Goal: Task Accomplishment & Management: Manage account settings

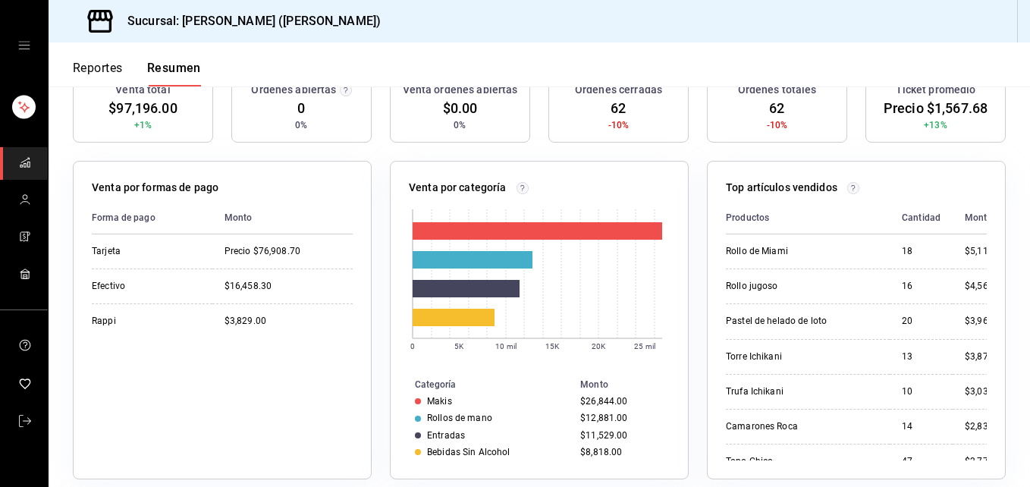
scroll to position [158, 0]
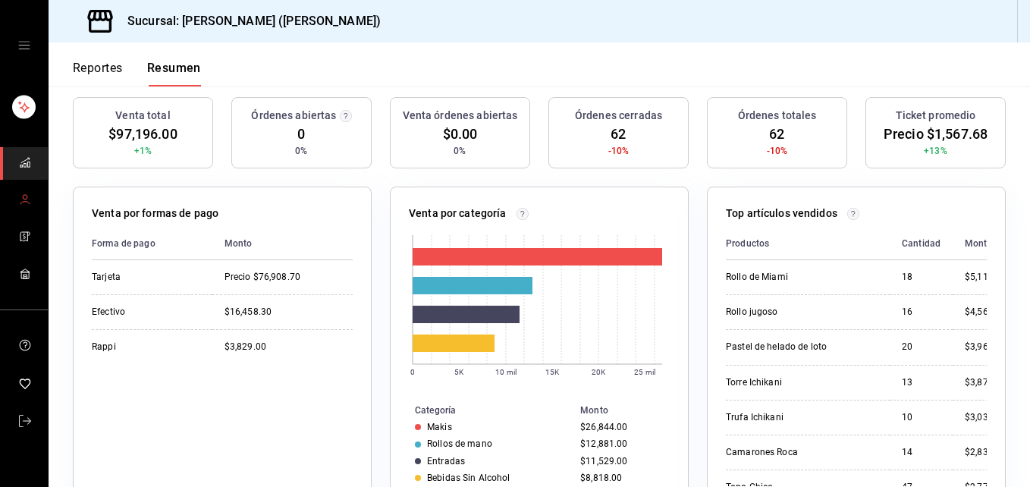
click at [17, 206] on link "mailbox folders" at bounding box center [24, 200] width 48 height 33
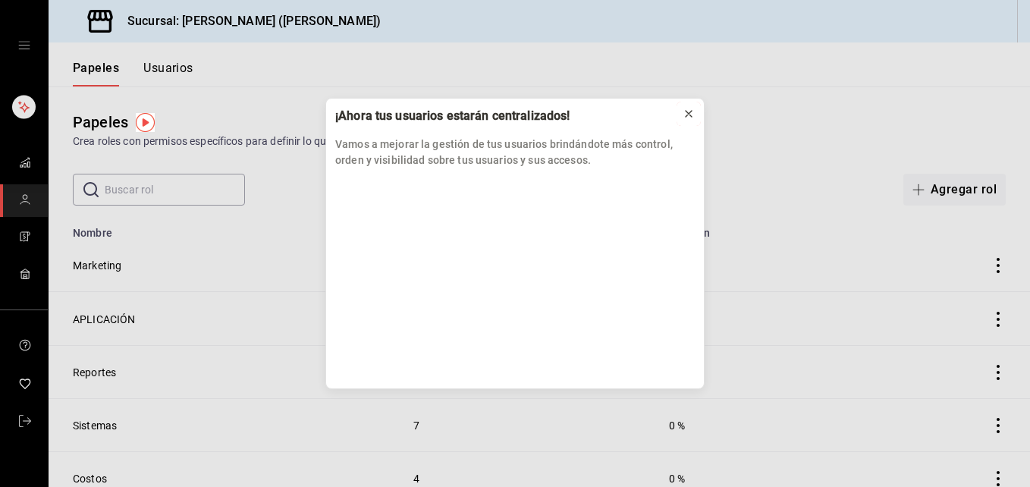
click at [693, 115] on icon at bounding box center [689, 114] width 12 height 12
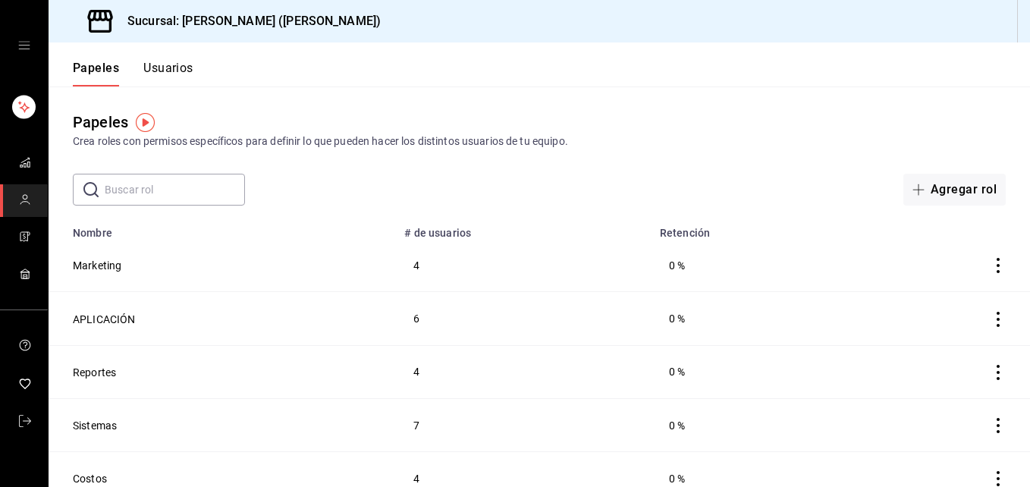
click at [173, 194] on input "text" at bounding box center [175, 190] width 140 height 30
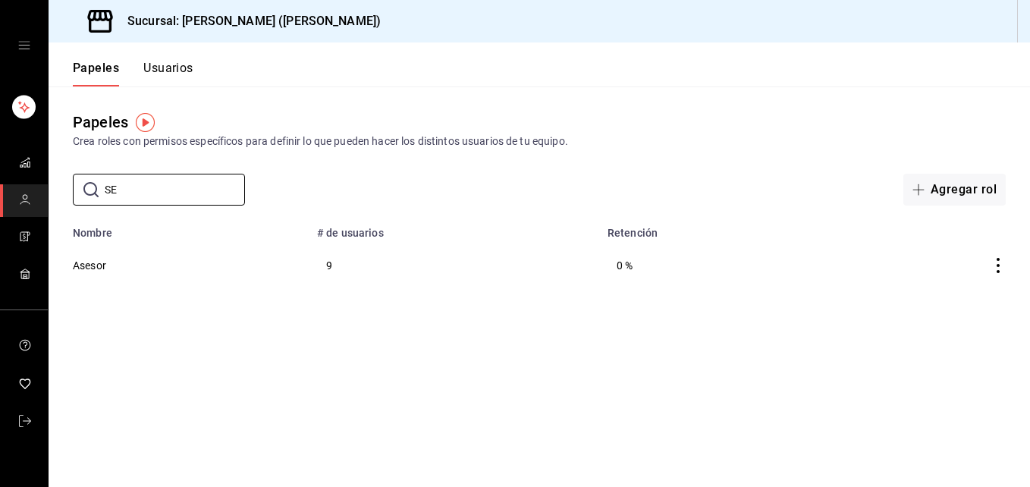
type input "SE"
click at [183, 58] on div "Papeles Usuarios" at bounding box center [121, 64] width 145 height 44
click at [180, 72] on button "Usuarios" at bounding box center [168, 74] width 50 height 26
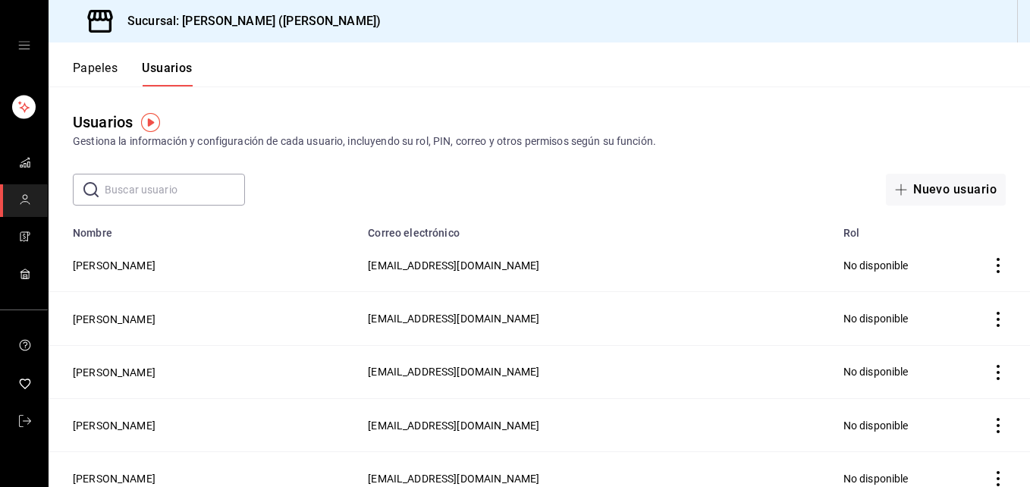
click at [172, 190] on input "text" at bounding box center [175, 190] width 140 height 30
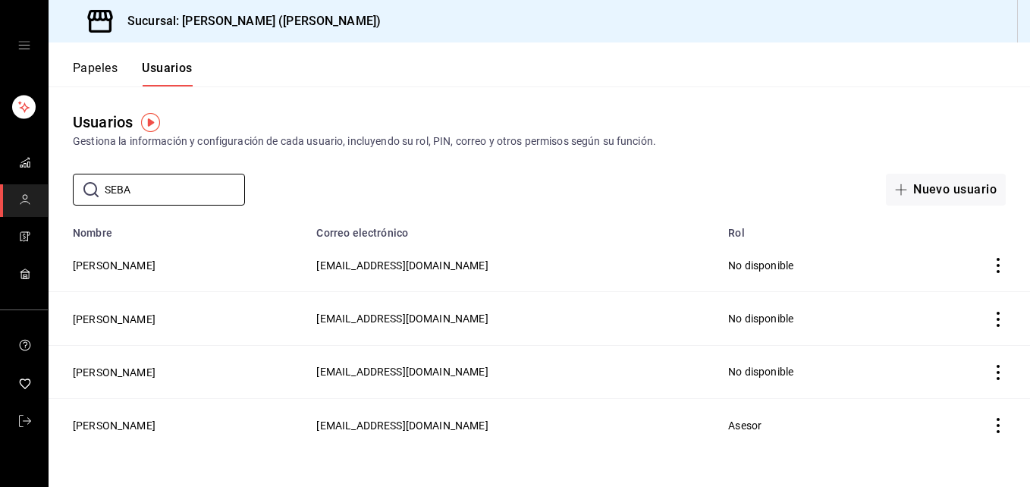
type input "SEBA"
click at [995, 421] on icon "Acciones" at bounding box center [998, 425] width 15 height 15
click at [812, 428] on div at bounding box center [515, 243] width 1030 height 487
click at [99, 422] on button "[PERSON_NAME]" at bounding box center [114, 425] width 83 height 15
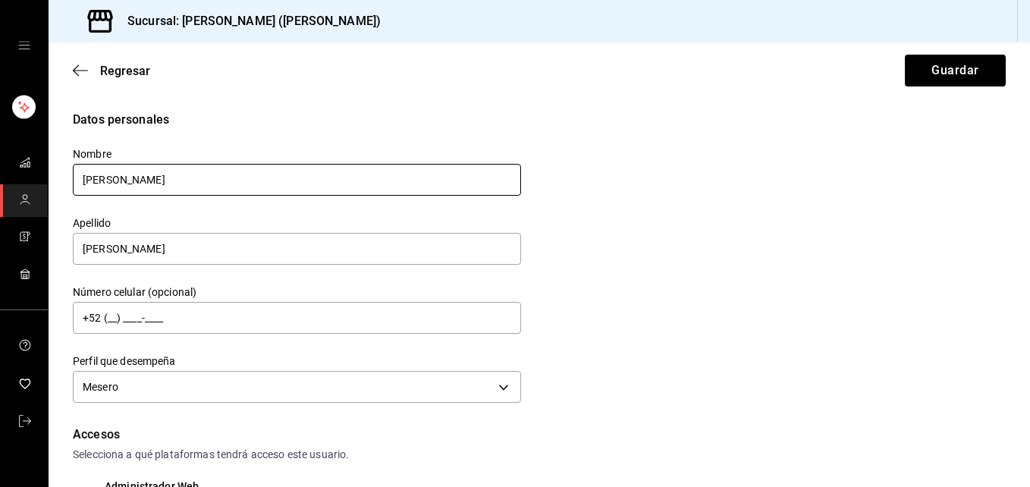
click at [176, 187] on input "[PERSON_NAME]" at bounding box center [297, 180] width 448 height 32
type input "S"
type input "[PERSON_NAME]"
drag, startPoint x: 158, startPoint y: 231, endPoint x: 147, endPoint y: 270, distance: 40.1
click at [152, 255] on div "Apellido [PERSON_NAME]" at bounding box center [297, 241] width 448 height 51
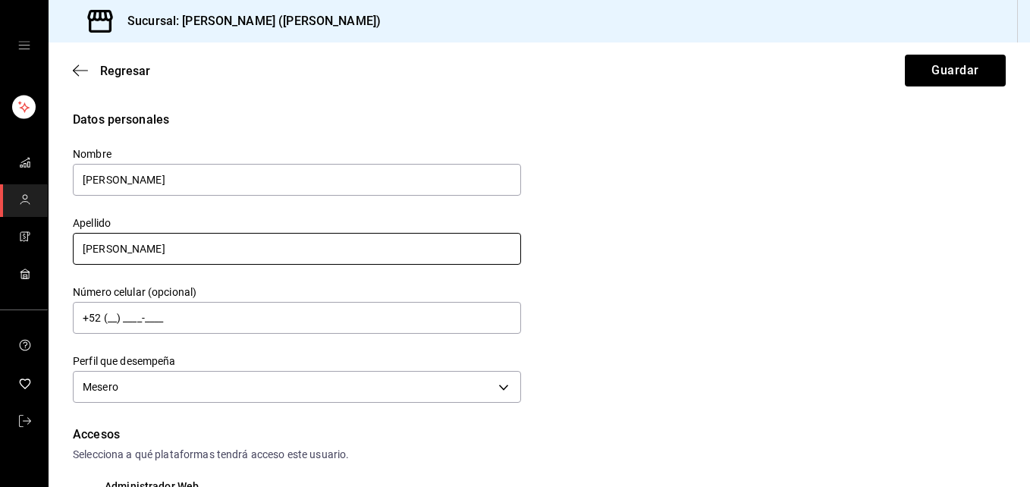
click at [151, 257] on input "[PERSON_NAME]" at bounding box center [297, 249] width 448 height 32
type input "S"
type input "[PERSON_NAME]"
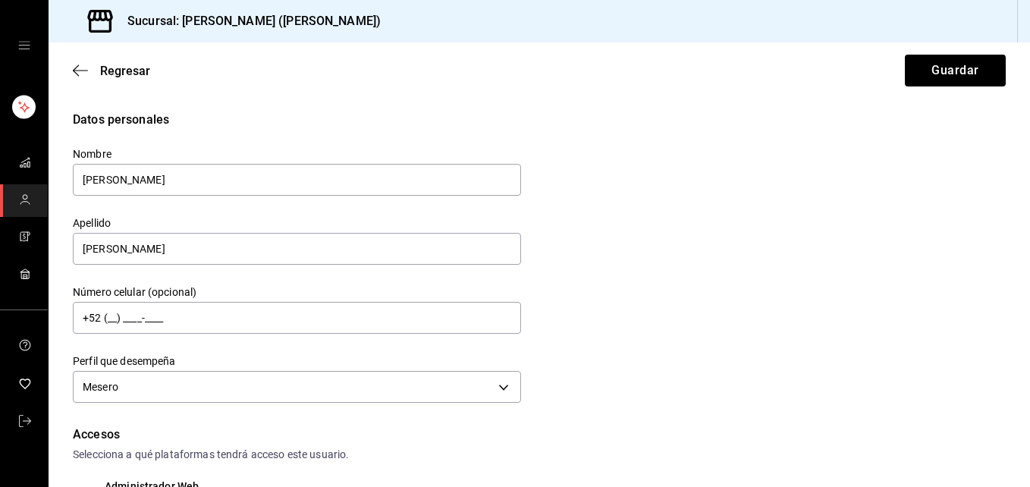
click at [904, 329] on div "Datos personales Nombre [PERSON_NAME] Apellido [PERSON_NAME] Número celular (op…" at bounding box center [539, 259] width 933 height 297
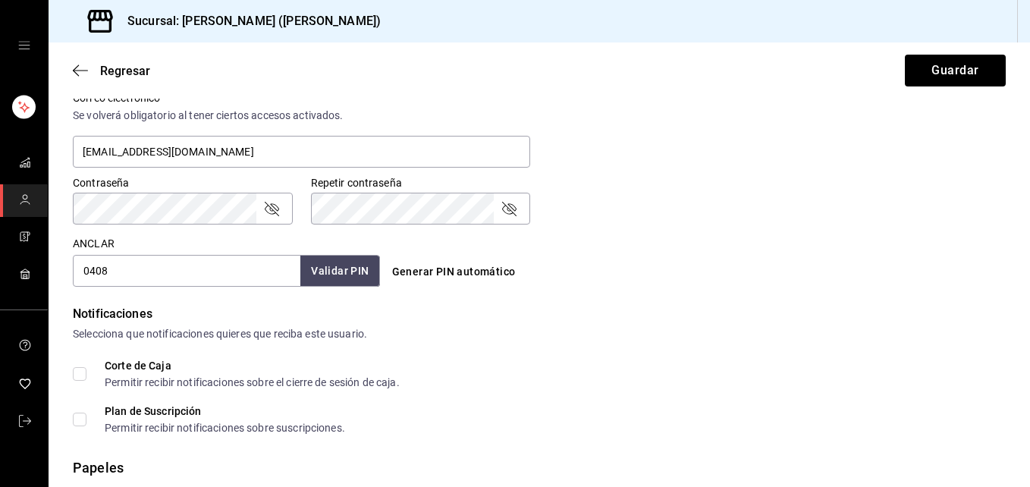
scroll to position [730, 0]
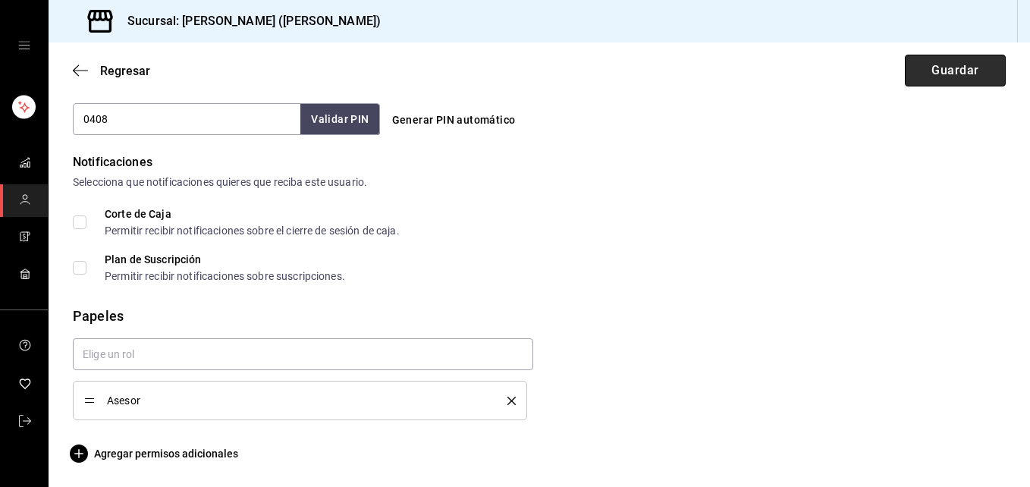
click at [949, 71] on button "Guardar" at bounding box center [955, 71] width 101 height 32
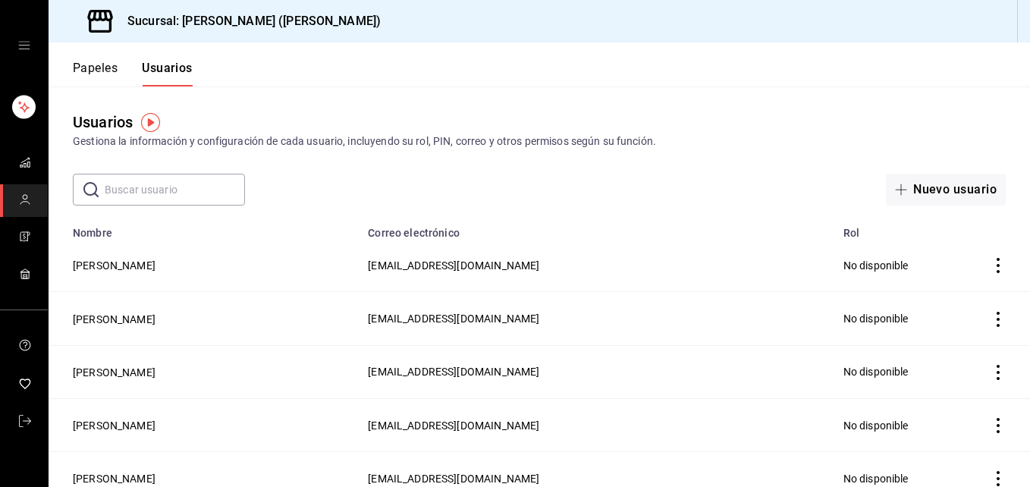
click at [105, 73] on button "Papeles" at bounding box center [95, 74] width 45 height 26
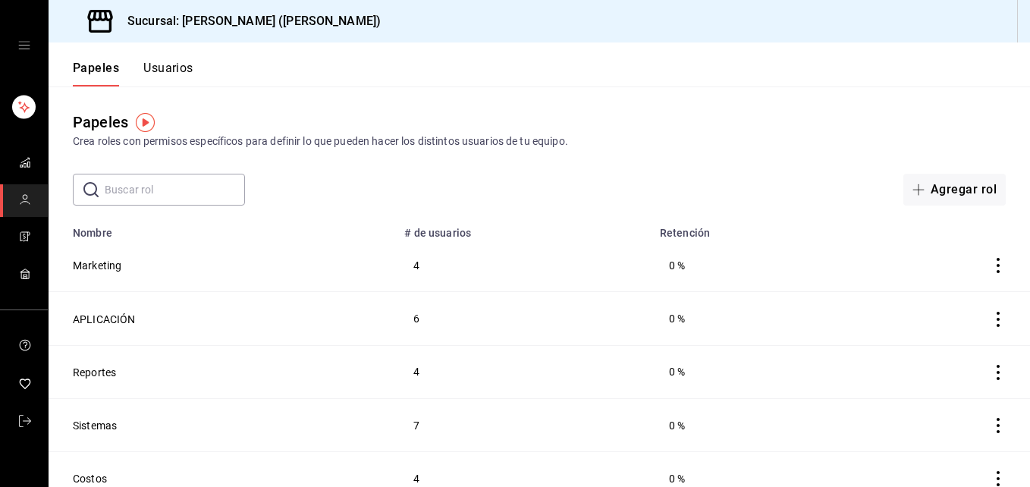
click at [171, 68] on font "Usuarios" at bounding box center [168, 68] width 50 height 15
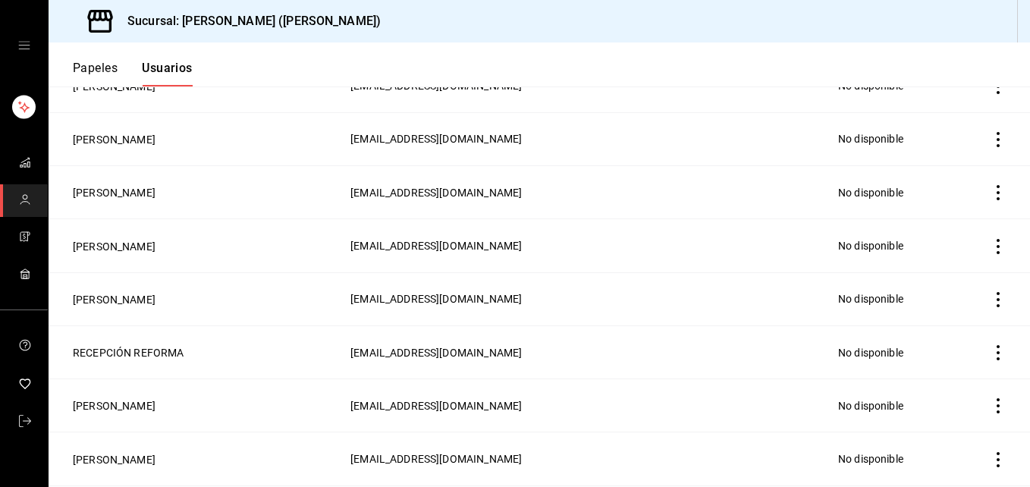
scroll to position [607, 0]
click at [164, 67] on button "Usuarios" at bounding box center [167, 74] width 51 height 26
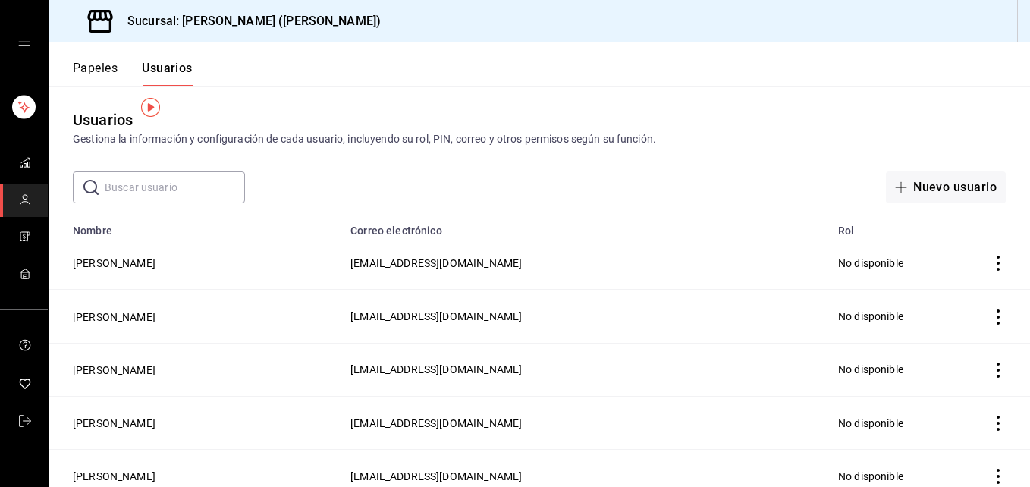
scroll to position [0, 0]
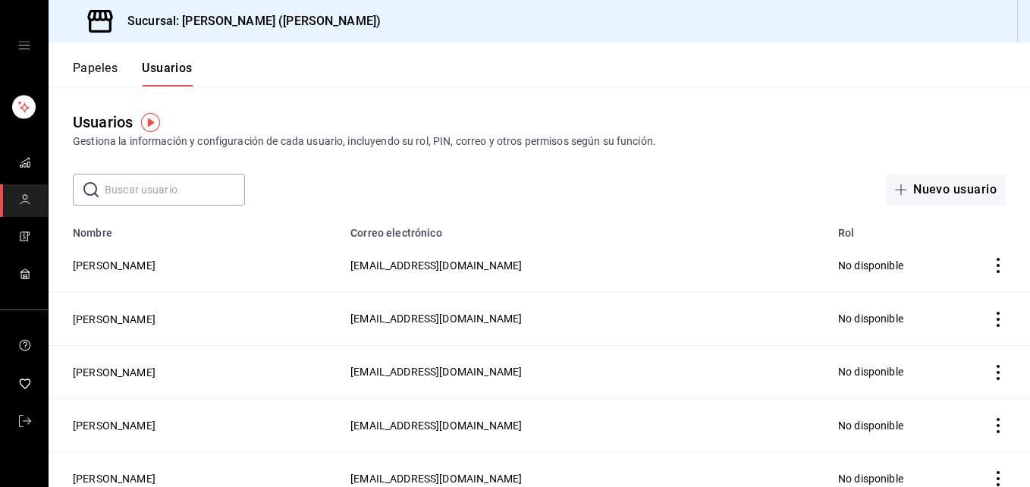
click at [96, 66] on font "Papeles" at bounding box center [95, 68] width 45 height 15
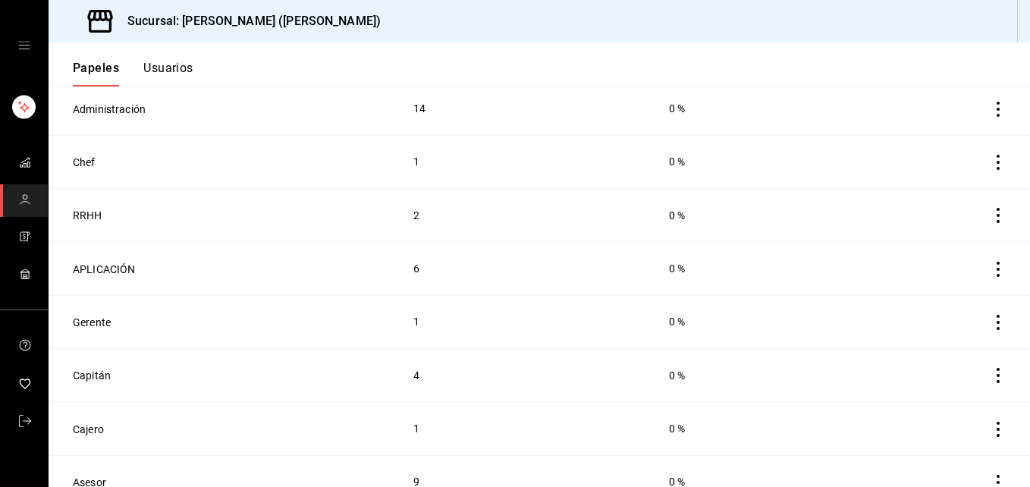
scroll to position [436, 0]
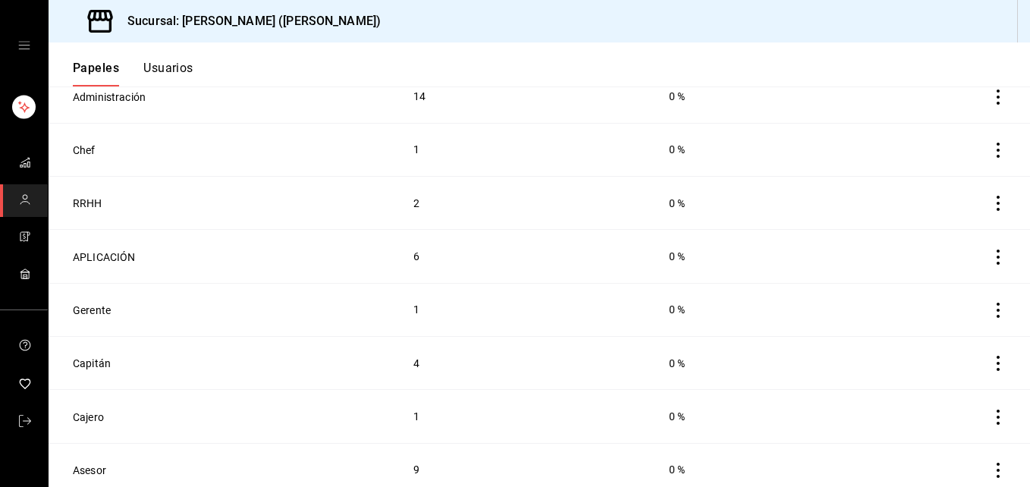
click at [995, 356] on td at bounding box center [944, 362] width 174 height 53
click at [991, 356] on icon "Acciones" at bounding box center [998, 363] width 15 height 15
click at [821, 347] on div at bounding box center [515, 243] width 1030 height 487
click at [116, 307] on td "Gerente" at bounding box center [222, 309] width 347 height 53
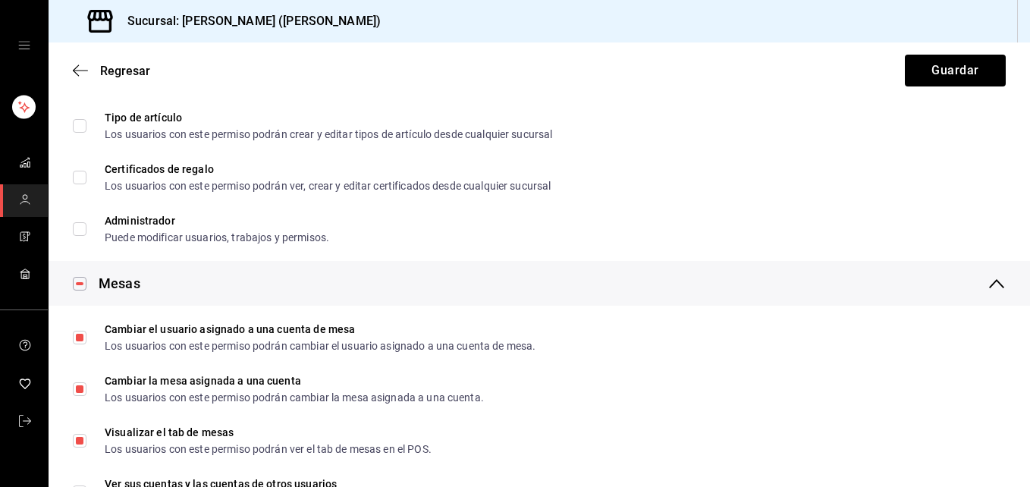
scroll to position [455, 0]
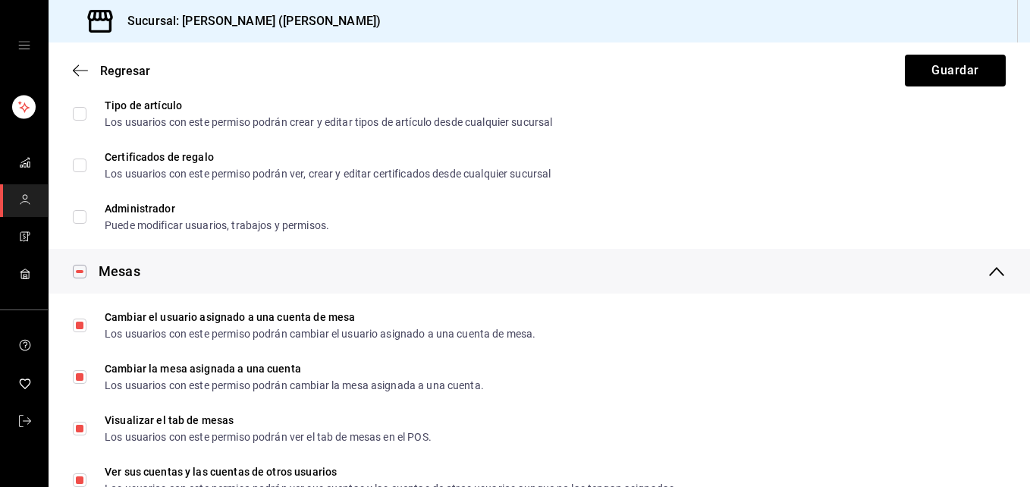
click at [71, 70] on div "Regresar Guardar" at bounding box center [540, 70] width 982 height 56
click at [76, 62] on div "Regresar Guardar" at bounding box center [540, 70] width 982 height 56
click at [93, 74] on span "Regresar" at bounding box center [111, 71] width 77 height 14
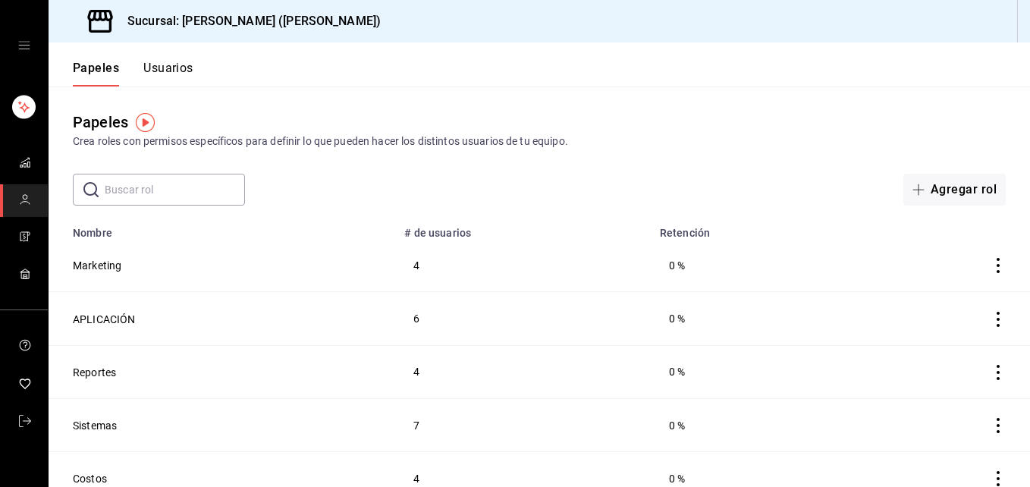
click at [171, 70] on button "Usuarios" at bounding box center [168, 74] width 50 height 26
